Goal: Task Accomplishment & Management: Use online tool/utility

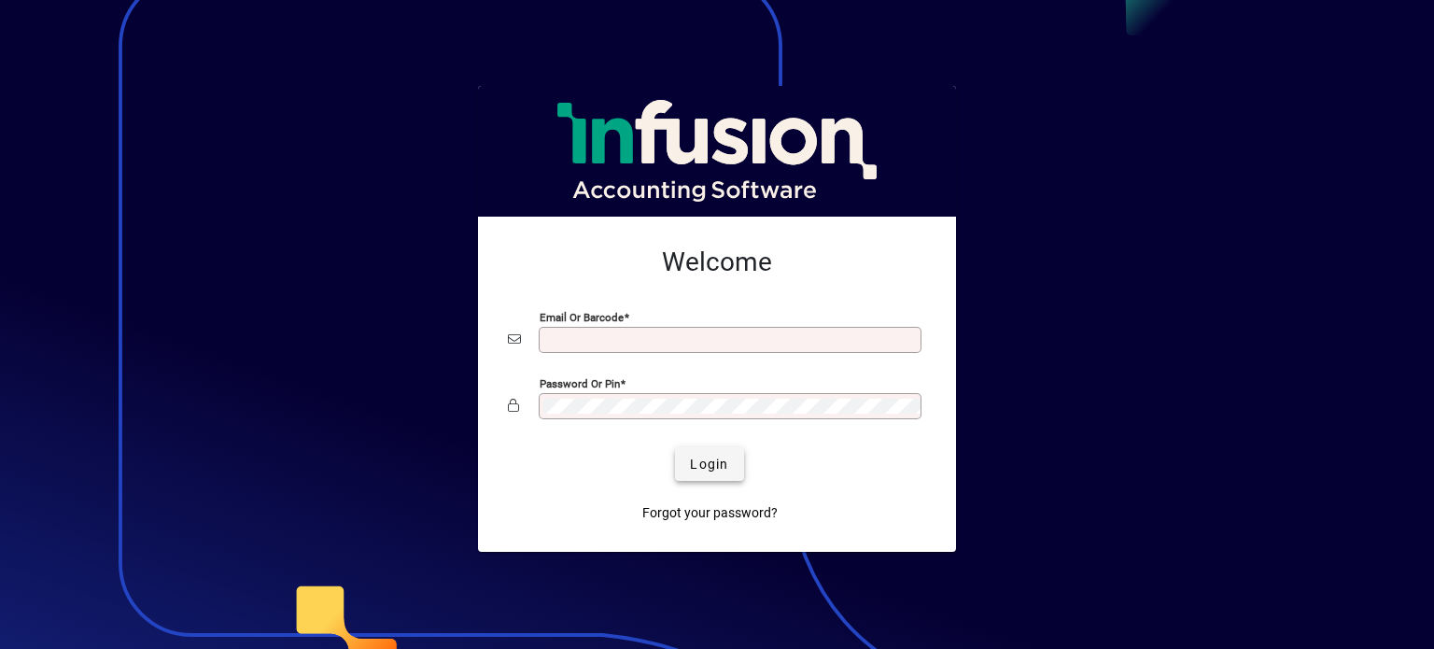
type input "**********"
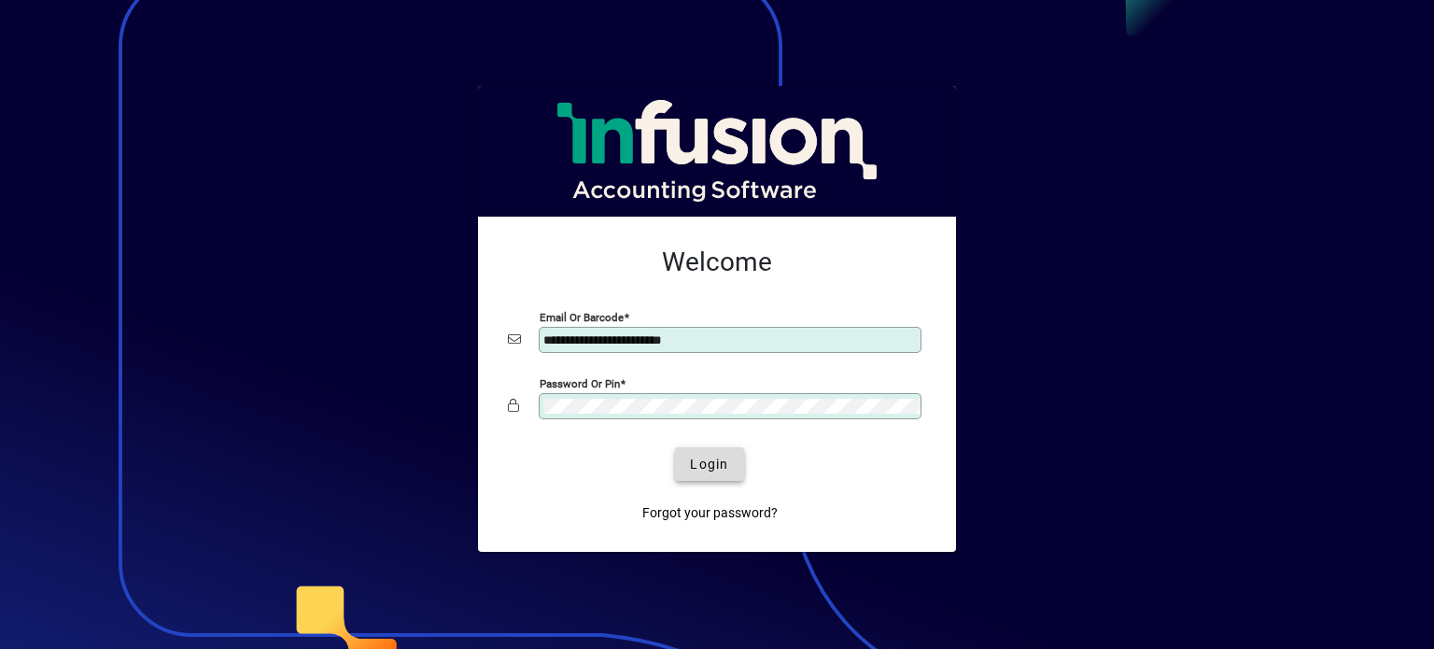
click at [703, 467] on span "Login" at bounding box center [709, 465] width 38 height 20
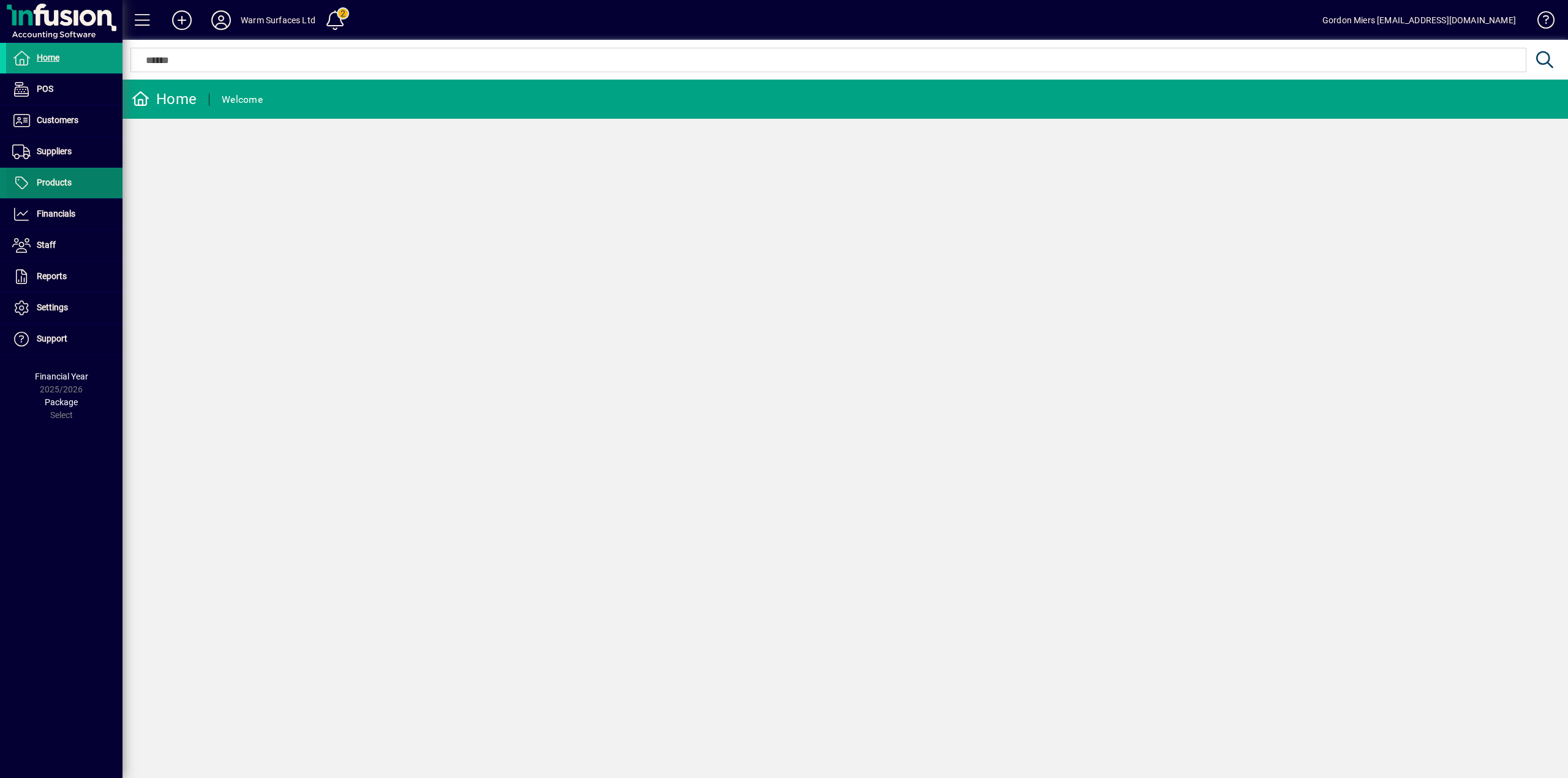
click at [59, 185] on span "Products" at bounding box center [54, 182] width 35 height 10
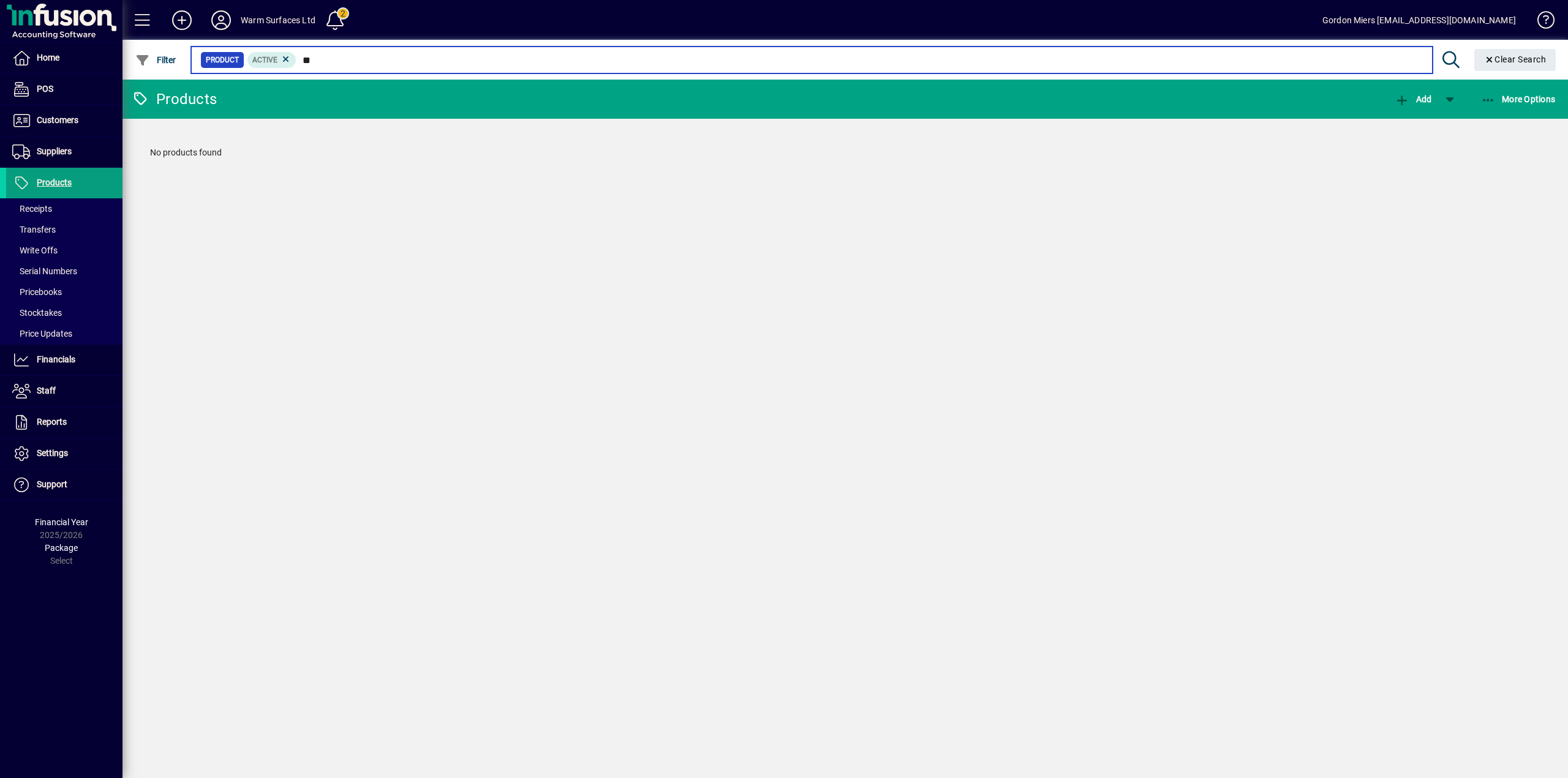
type input "*"
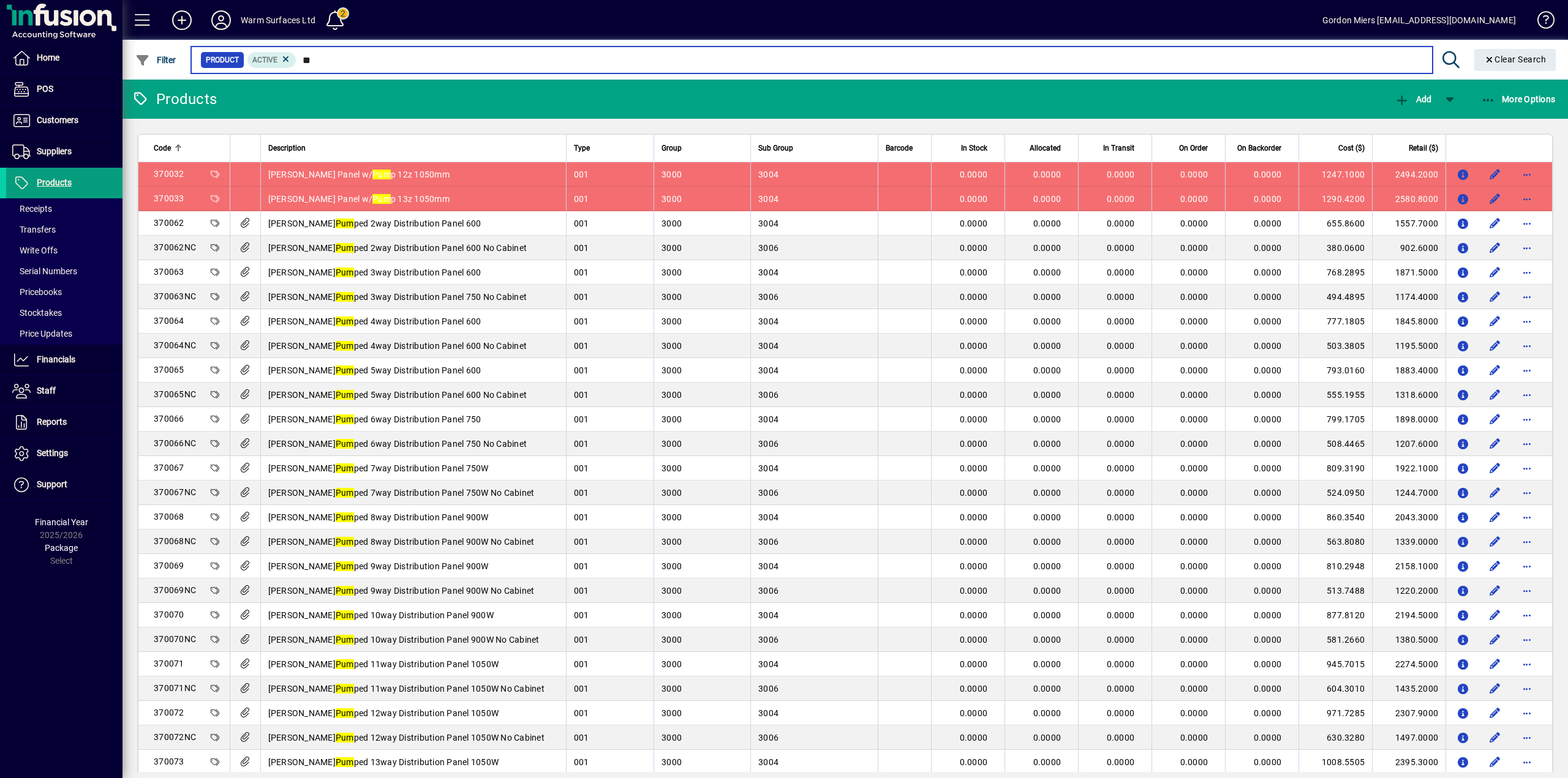
type input "*"
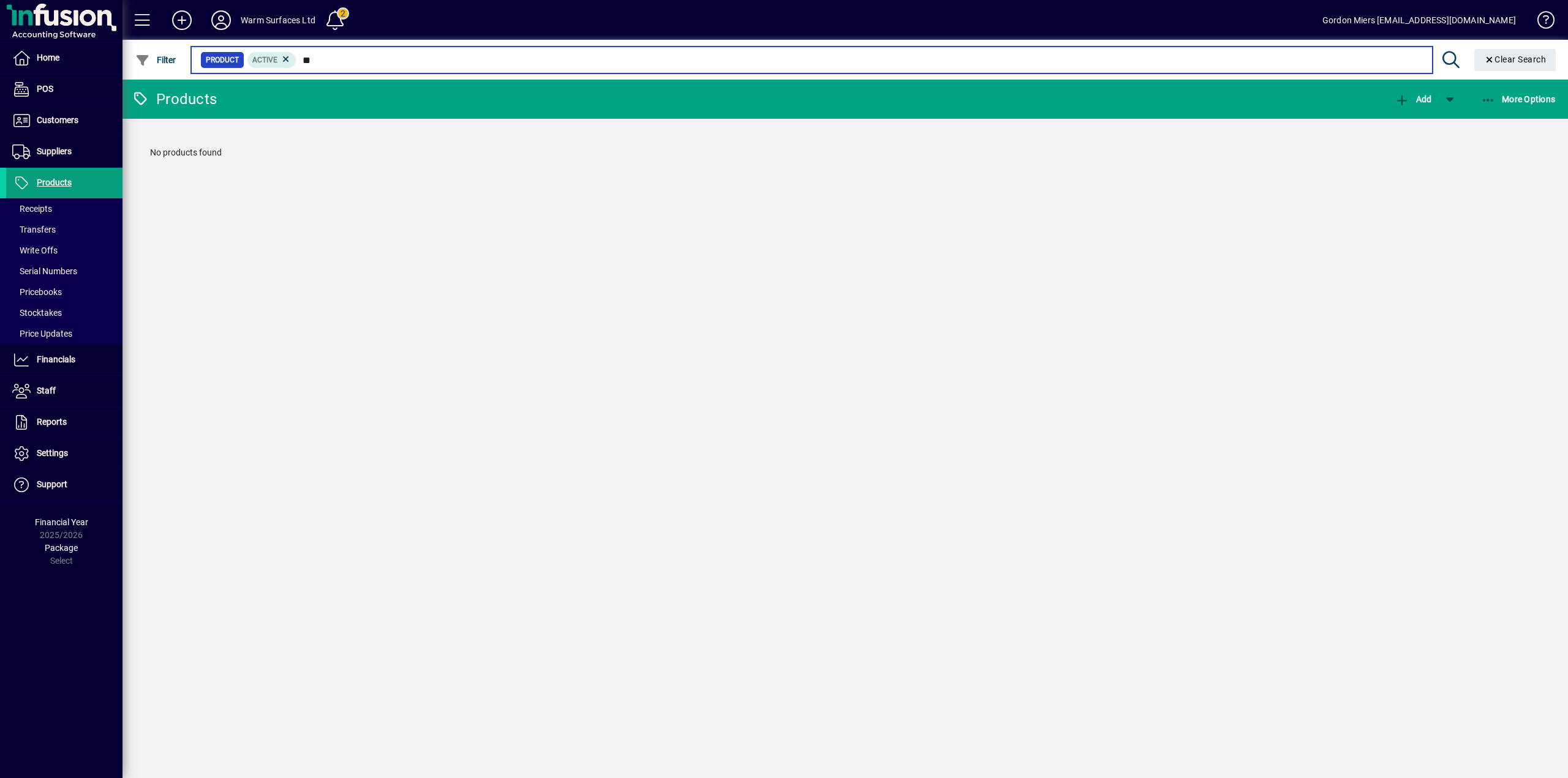
type input "*"
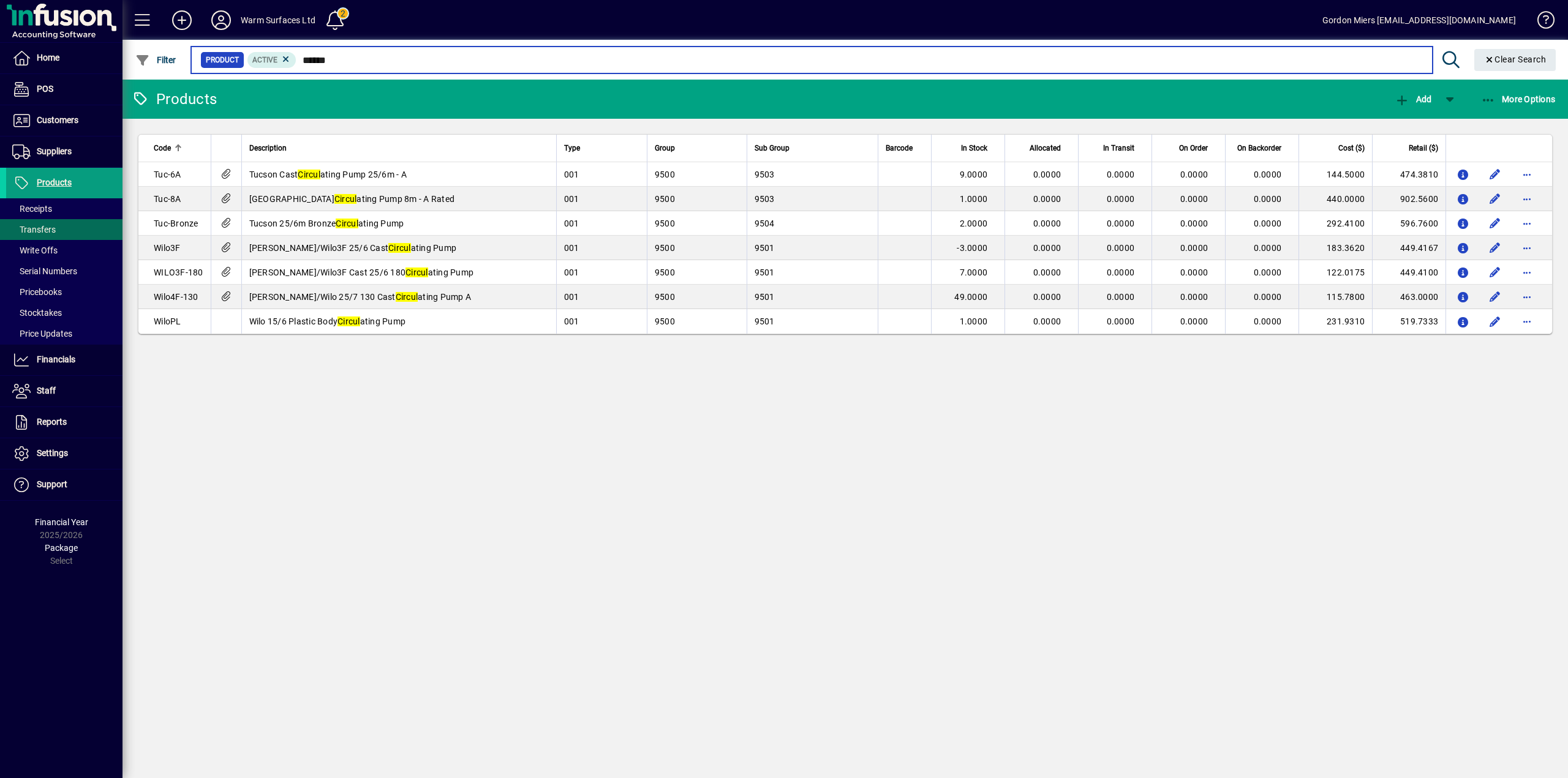
type input "******"
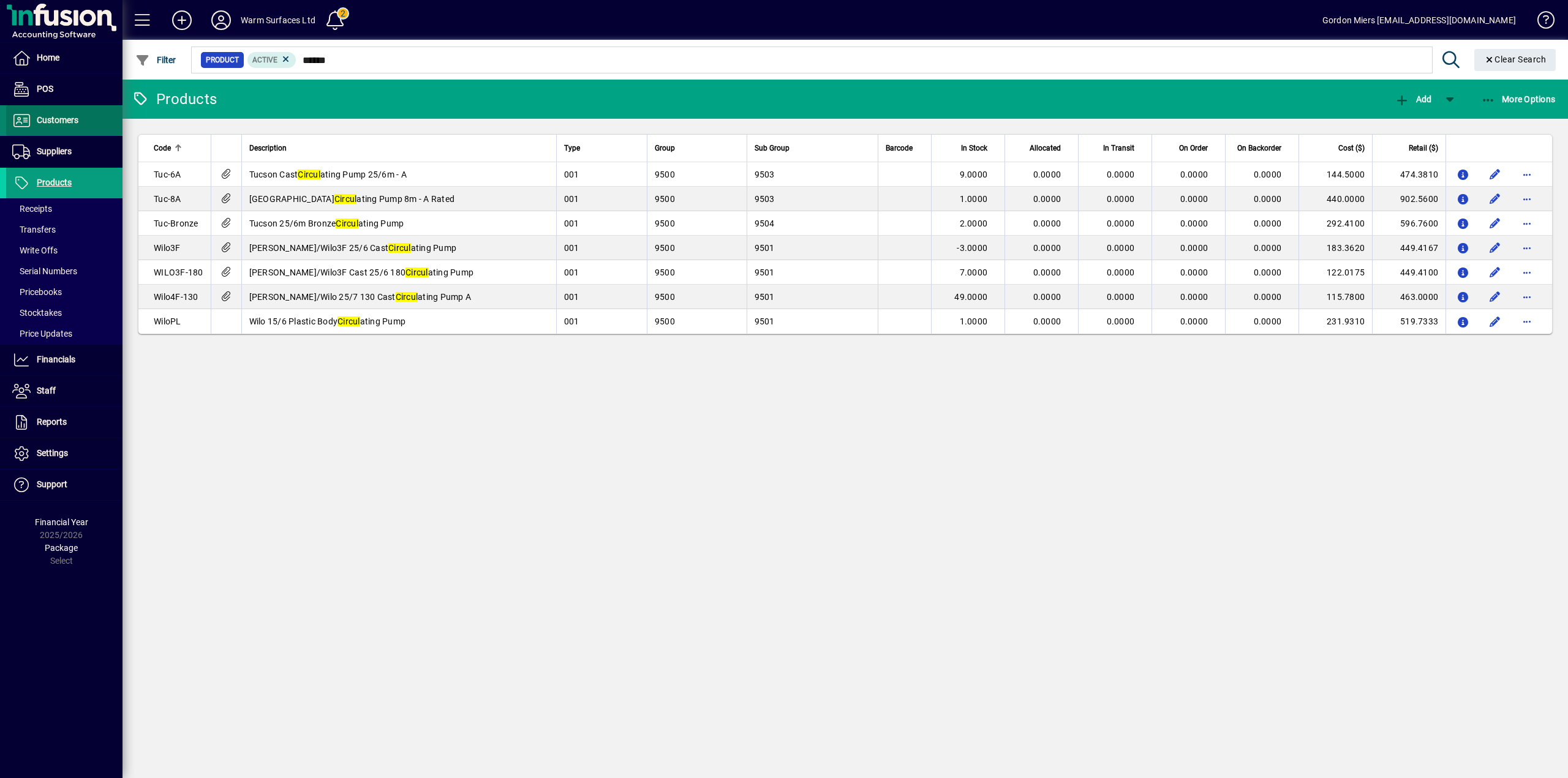
click at [73, 127] on span "Customers" at bounding box center [42, 121] width 72 height 14
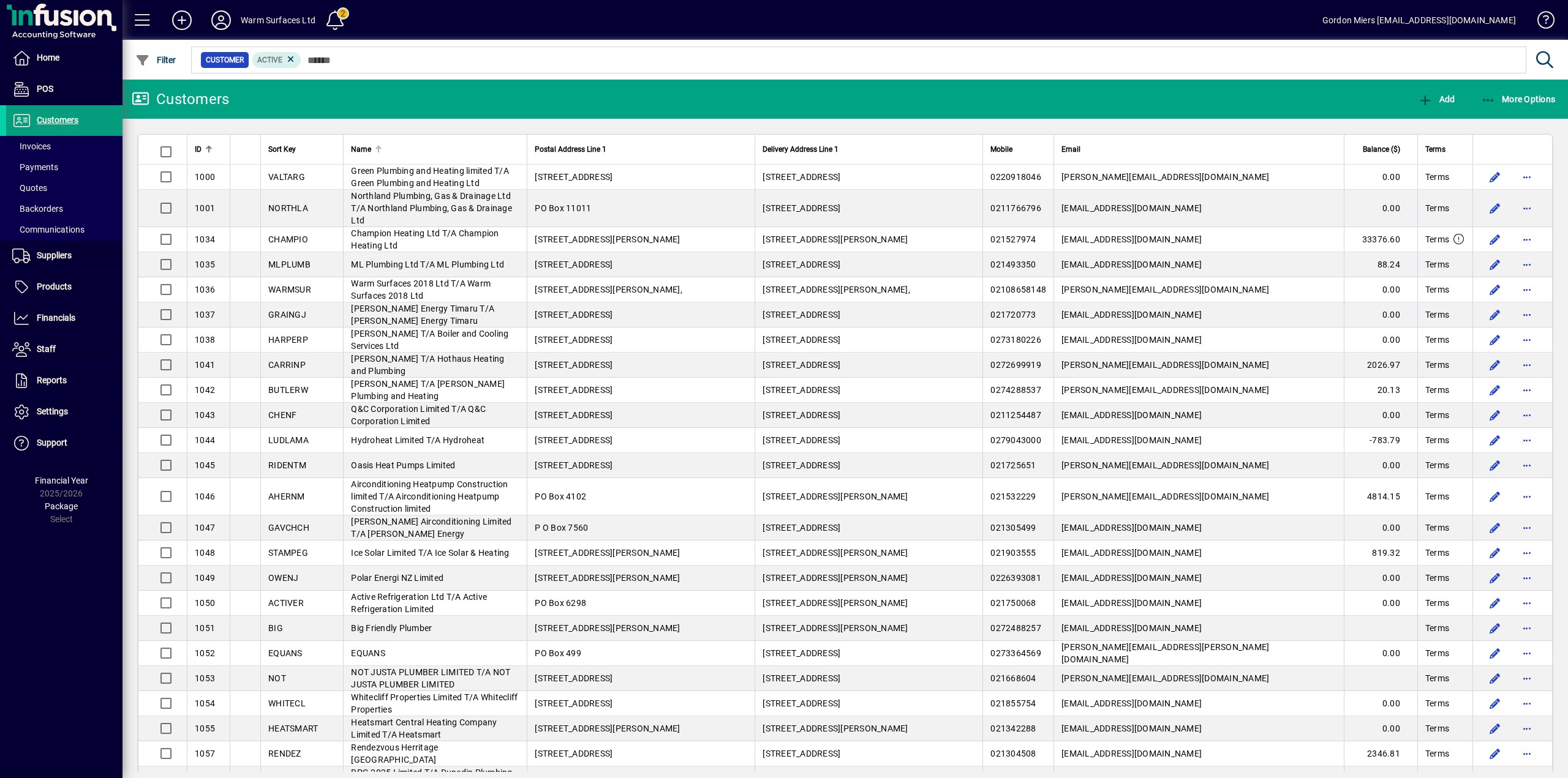
click at [382, 147] on div at bounding box center [378, 149] width 7 height 7
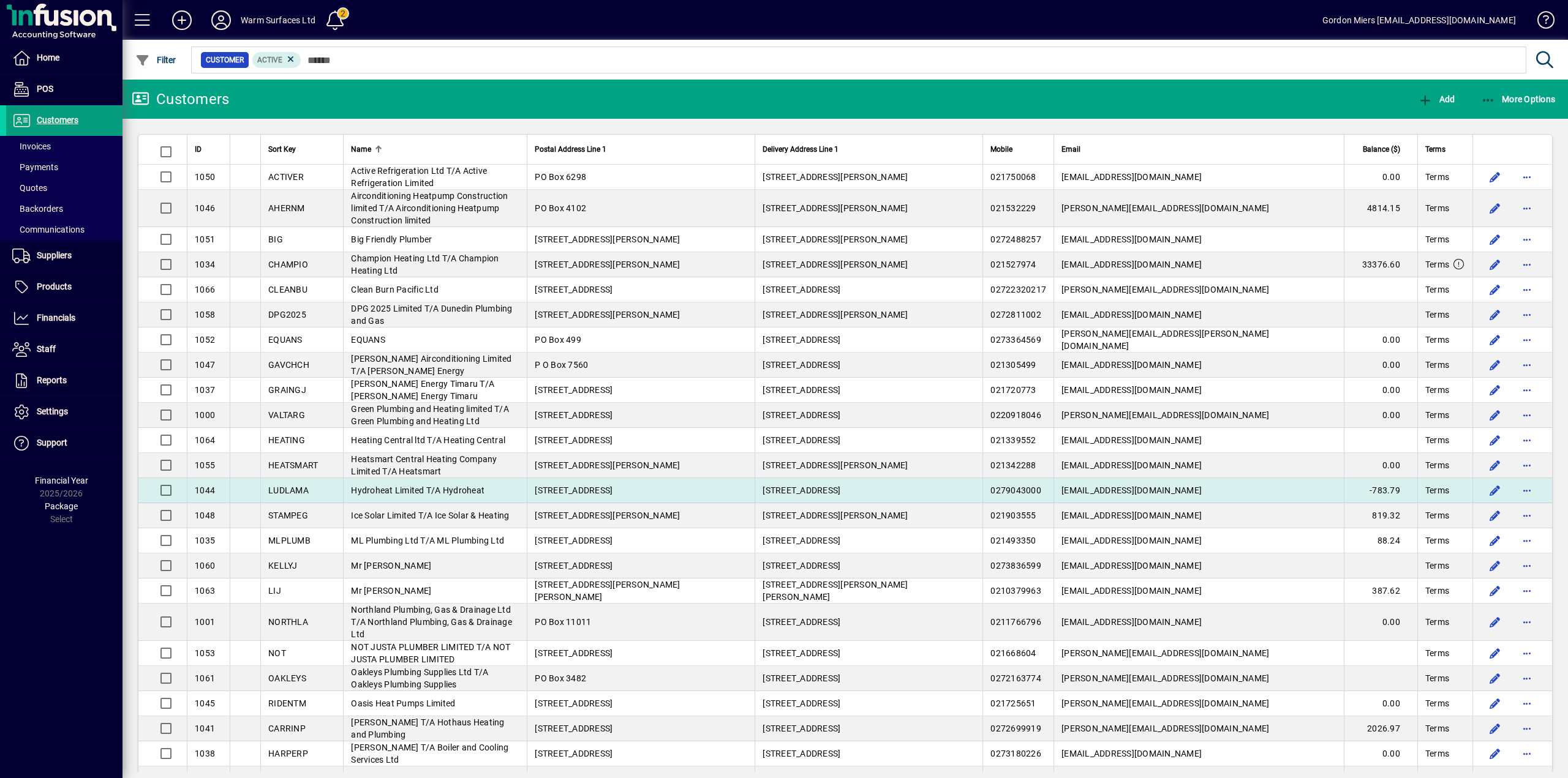
click at [428, 425] on span "Hydroheat Limited T/A Hydroheat" at bounding box center [418, 490] width 134 height 10
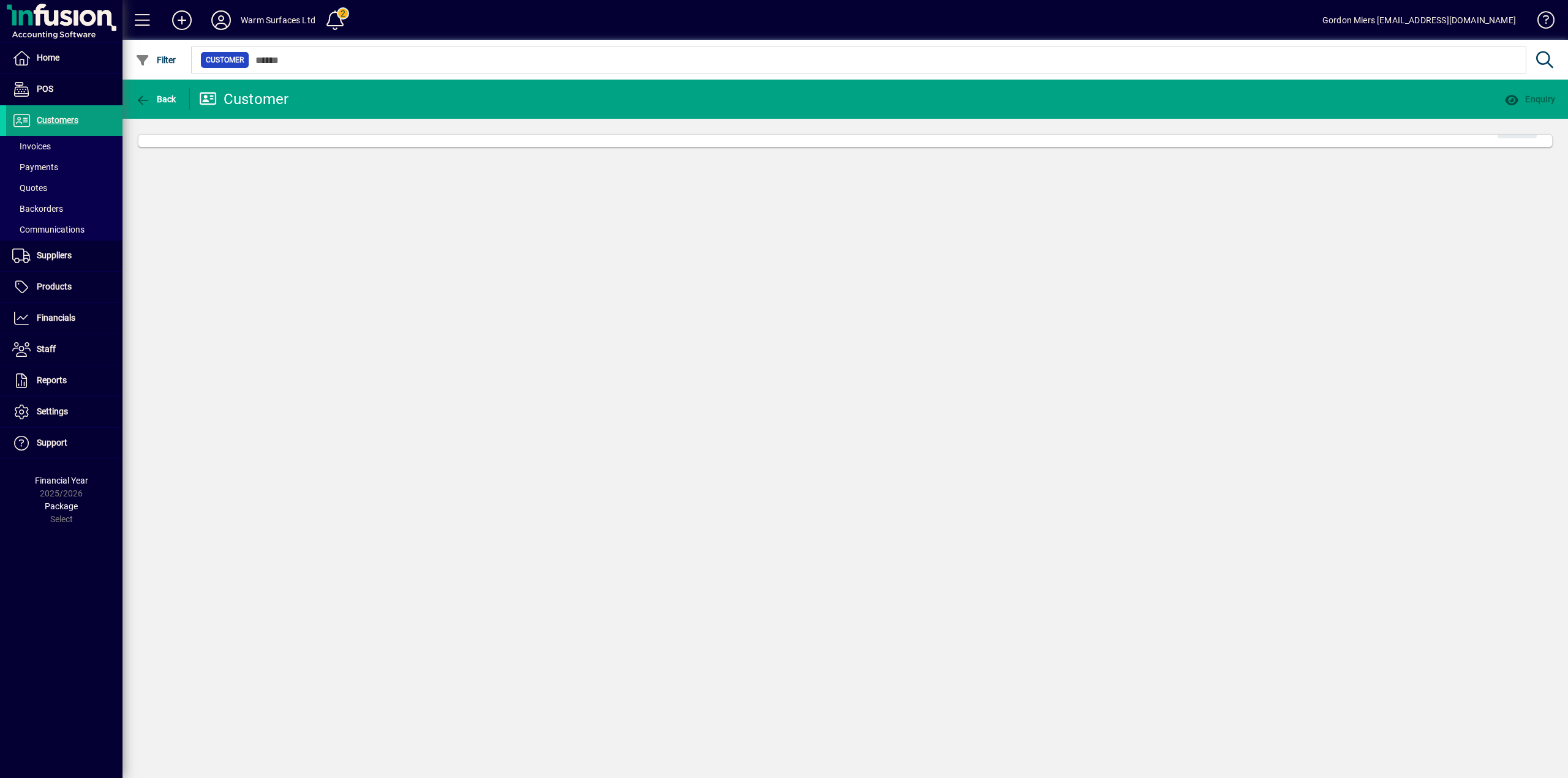
click at [428, 425] on div "Back Customer Enquiry Edit" at bounding box center [845, 428] width 1445 height 698
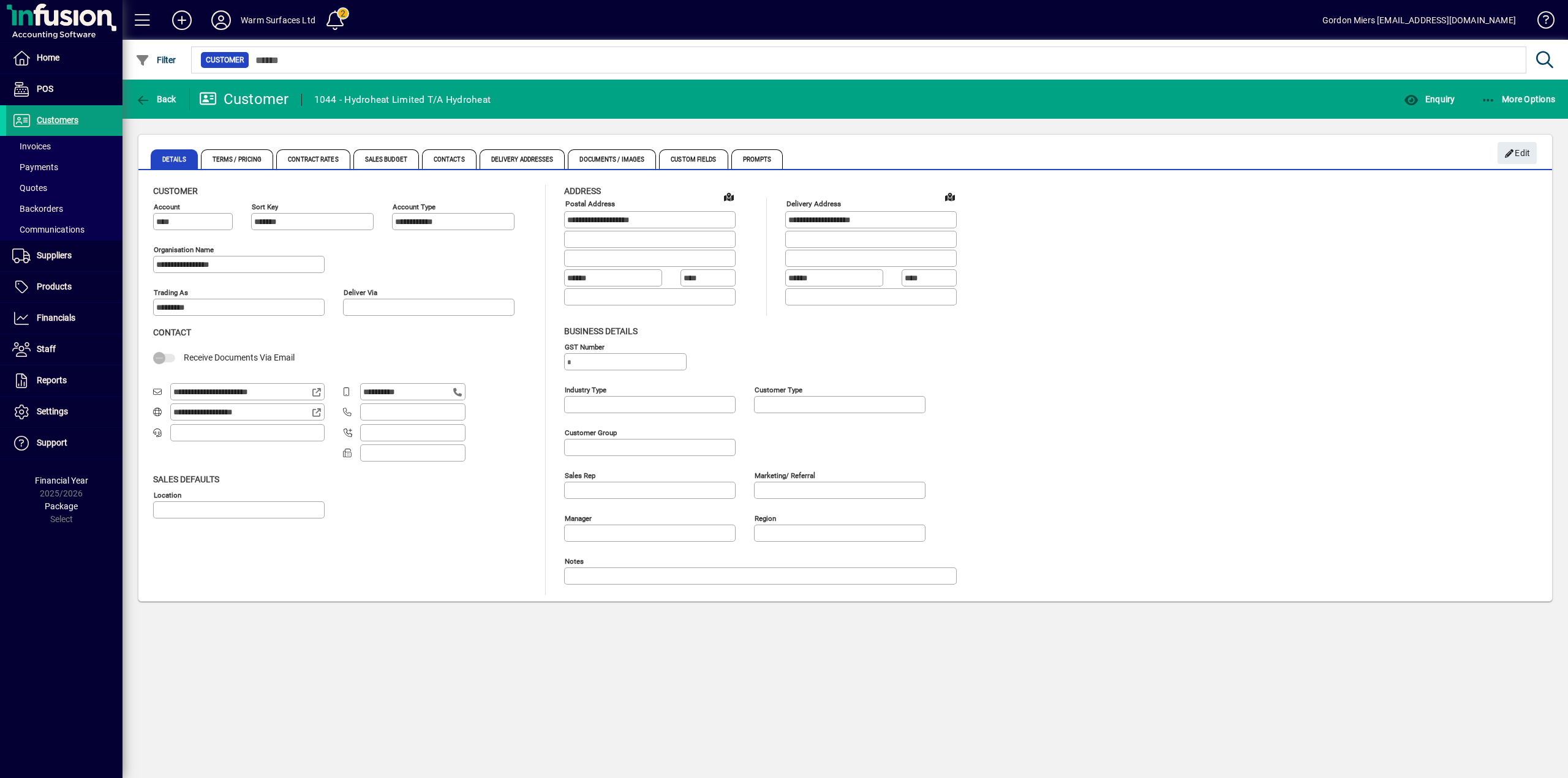
type input "**********"
click at [940, 96] on span "More Options" at bounding box center [1518, 99] width 75 height 10
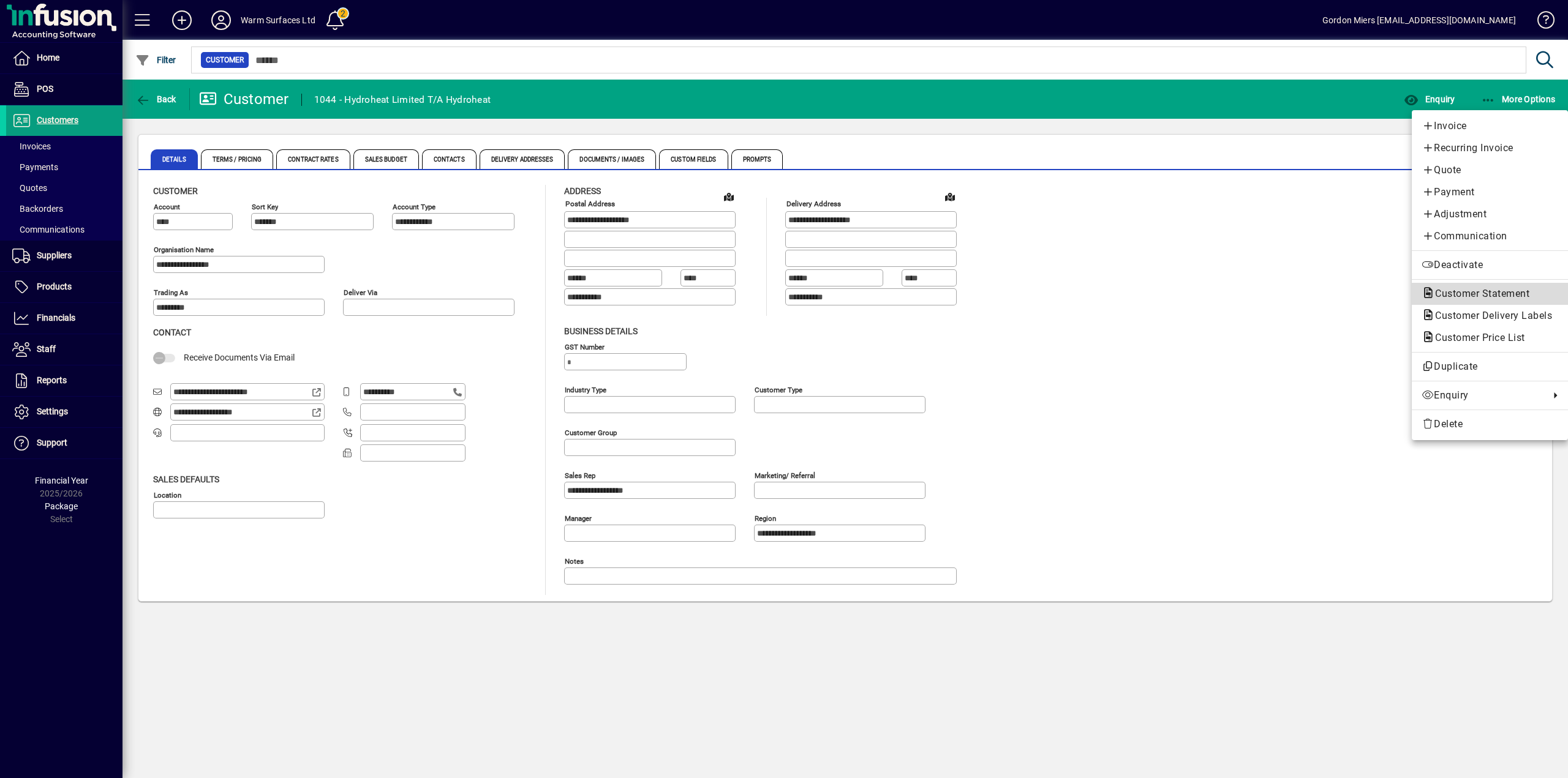
click at [940, 299] on span "Customer Statement" at bounding box center [1478, 294] width 114 height 12
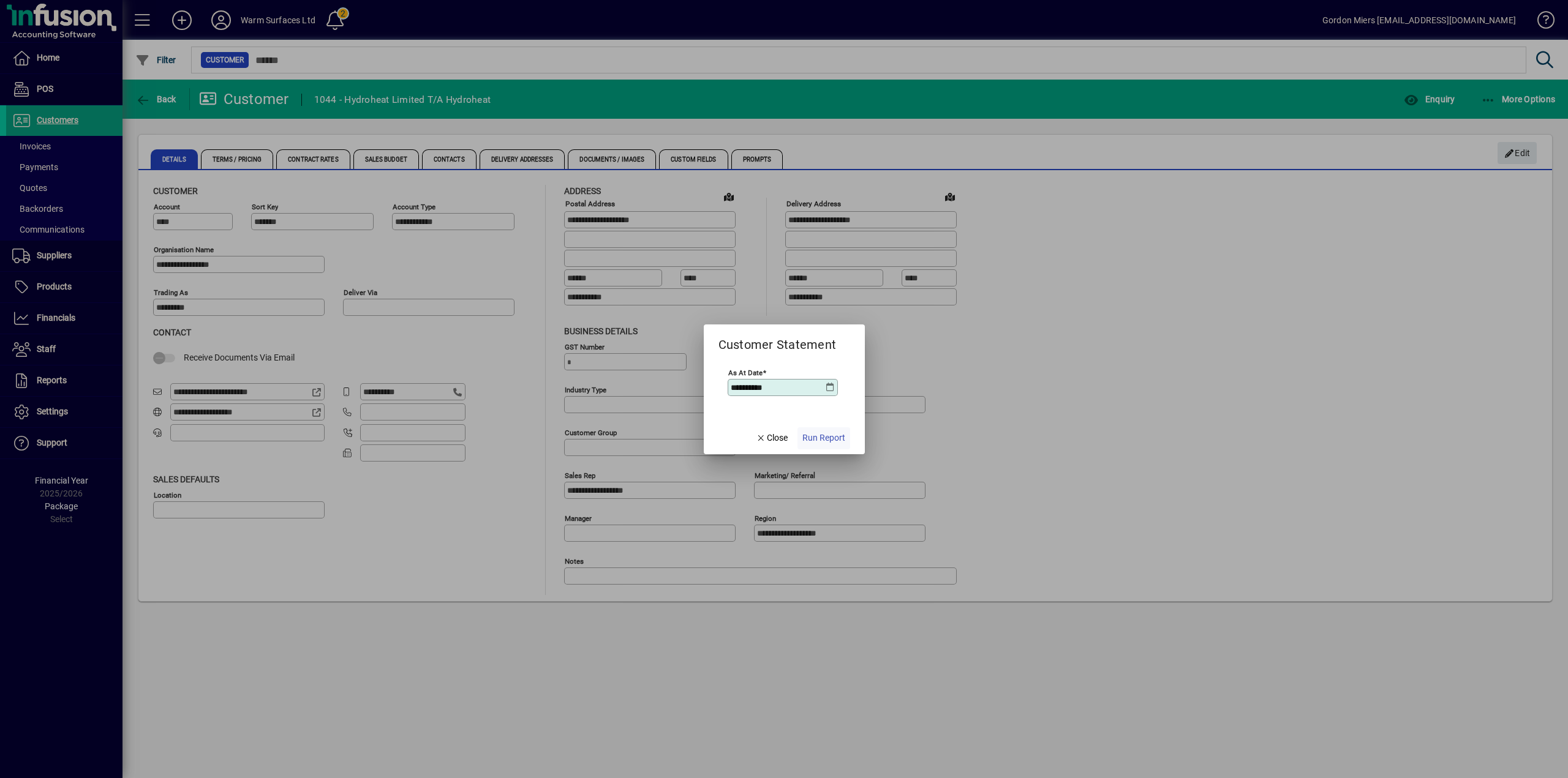
click at [818, 425] on span "Run Report" at bounding box center [823, 438] width 43 height 13
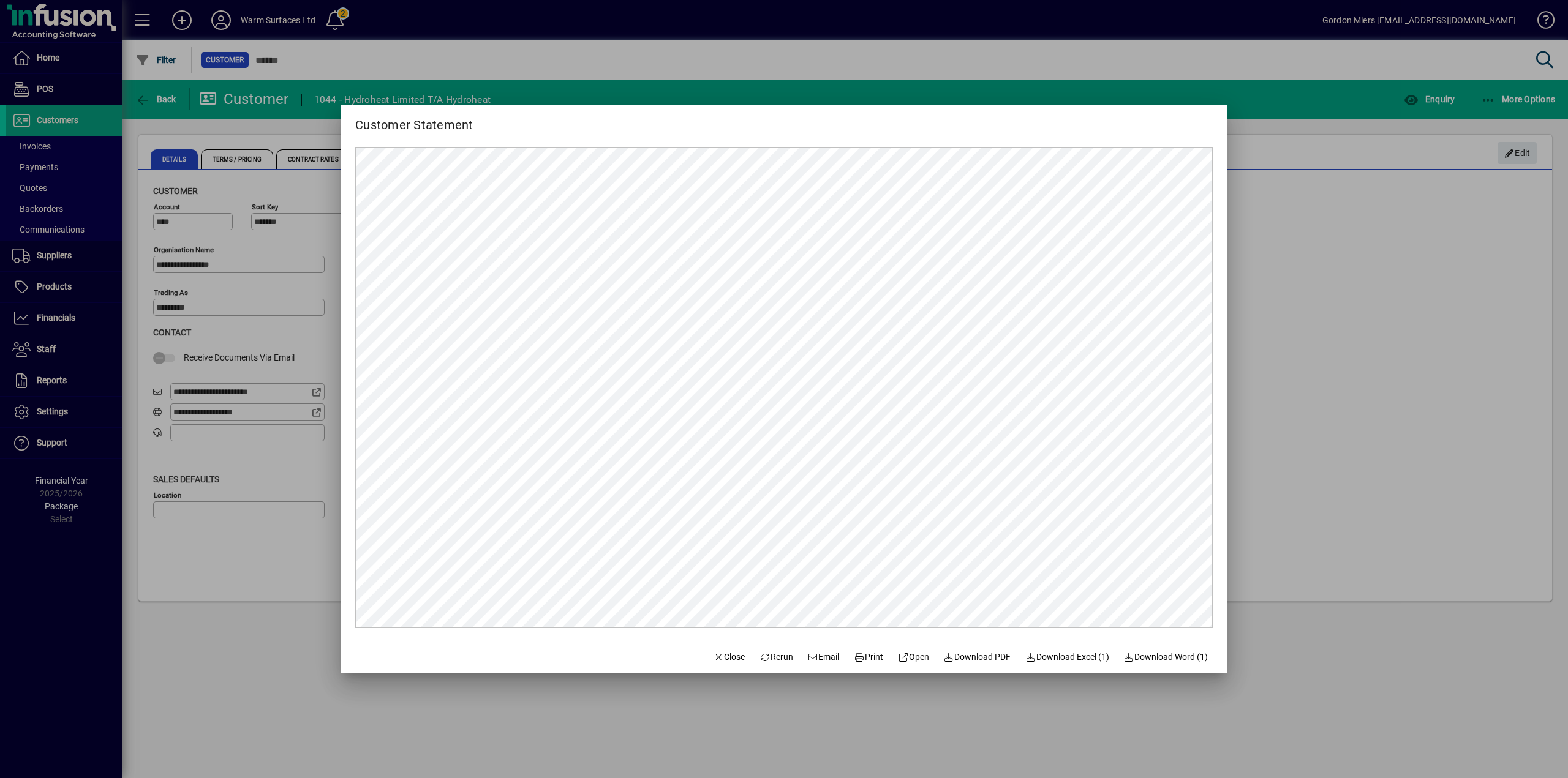
click at [940, 336] on div at bounding box center [784, 389] width 1568 height 778
